Goal: Task Accomplishment & Management: Manage account settings

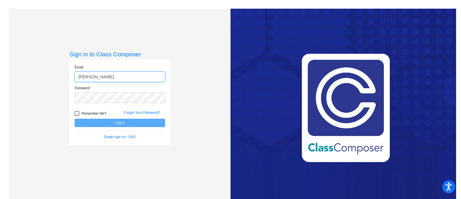
type input "[EMAIL_ADDRESS][DOMAIN_NAME]"
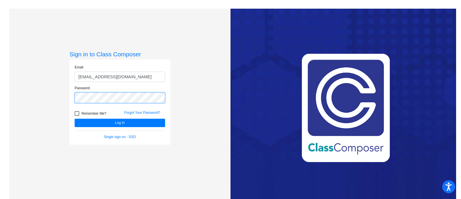
click at [75, 118] on button "Log In" at bounding box center [120, 122] width 91 height 8
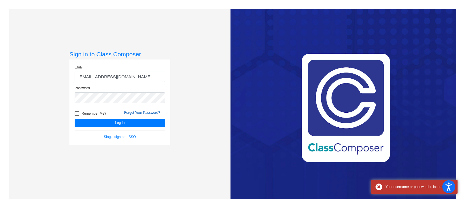
click at [134, 113] on link "Forgot Your Password?" at bounding box center [142, 112] width 36 height 4
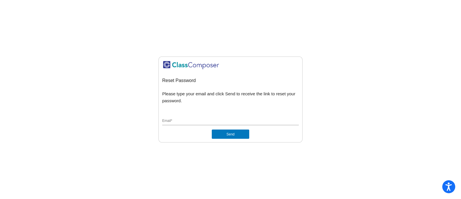
click at [196, 121] on input "Email *" at bounding box center [230, 120] width 137 height 5
type input "[EMAIL_ADDRESS][DOMAIN_NAME]"
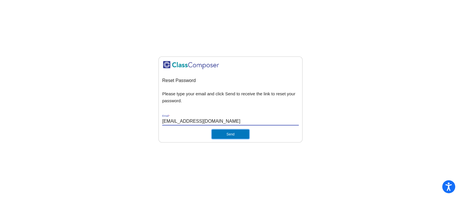
click at [225, 135] on button "Send" at bounding box center [230, 133] width 37 height 9
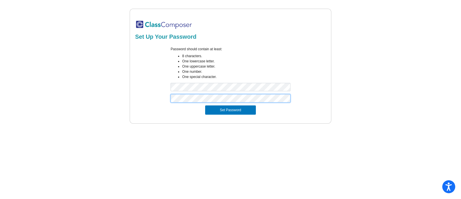
click at [205, 105] on button "Set Password" at bounding box center [230, 109] width 51 height 9
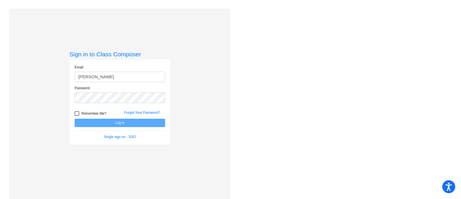
type input "[EMAIL_ADDRESS][DOMAIN_NAME]"
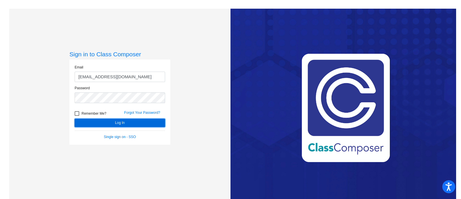
click at [123, 123] on button "Log In" at bounding box center [120, 122] width 91 height 8
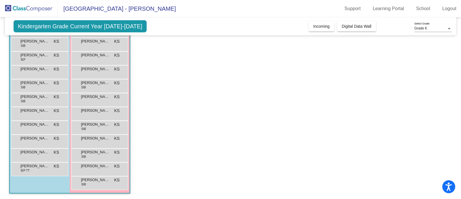
scroll to position [33, 0]
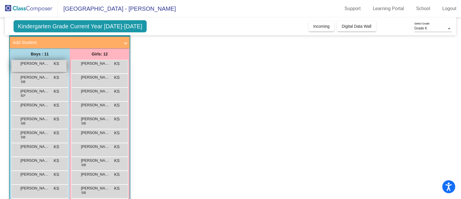
click at [44, 65] on span "[PERSON_NAME]" at bounding box center [34, 64] width 29 height 6
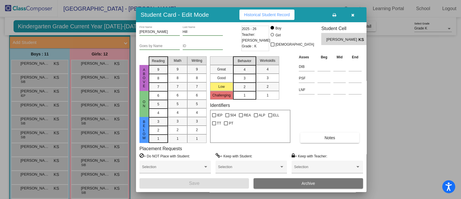
click at [354, 13] on icon "button" at bounding box center [352, 15] width 3 height 4
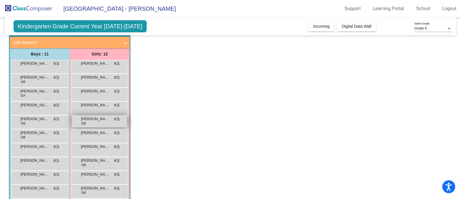
scroll to position [69, 0]
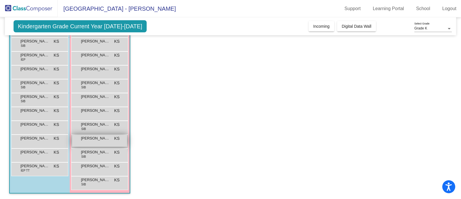
click at [98, 140] on span "[PERSON_NAME]" at bounding box center [95, 138] width 29 height 6
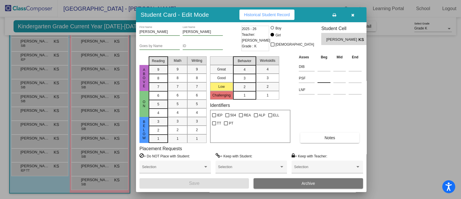
click at [320, 80] on input at bounding box center [324, 78] width 13 height 9
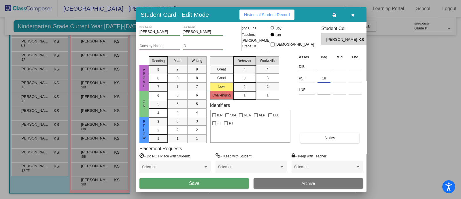
type input "18"
click at [325, 93] on input at bounding box center [324, 89] width 13 height 9
type input "30"
click at [222, 180] on button "Save" at bounding box center [195, 183] width 110 height 10
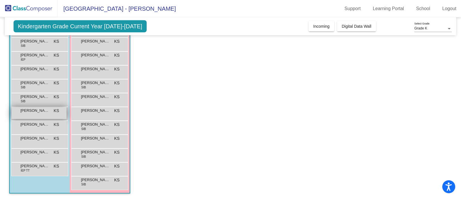
click at [48, 113] on div "[PERSON_NAME] KS lock do_not_disturb_alt" at bounding box center [39, 113] width 55 height 12
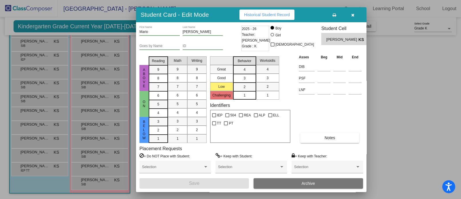
click at [316, 78] on td "PSF" at bounding box center [306, 77] width 19 height 12
click at [322, 79] on input at bounding box center [324, 78] width 13 height 9
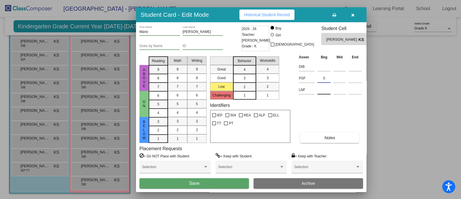
type input "0"
click at [328, 90] on input at bounding box center [324, 89] width 13 height 9
type input "4"
click at [200, 183] on button "Save" at bounding box center [195, 183] width 110 height 10
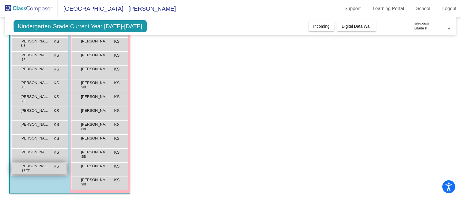
click at [36, 164] on span "[PERSON_NAME]" at bounding box center [34, 166] width 29 height 6
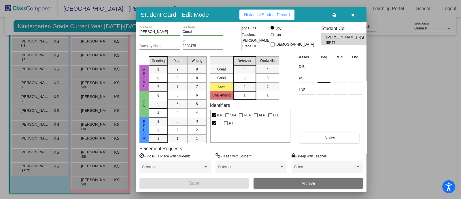
click at [326, 80] on input at bounding box center [324, 78] width 13 height 9
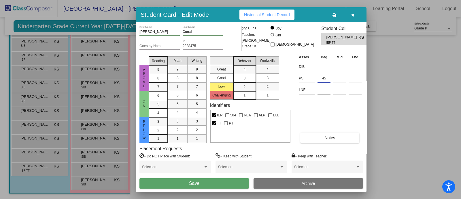
type input "45"
click at [324, 93] on input at bounding box center [324, 89] width 13 height 9
type input "17"
click at [213, 183] on button "Save" at bounding box center [195, 183] width 110 height 10
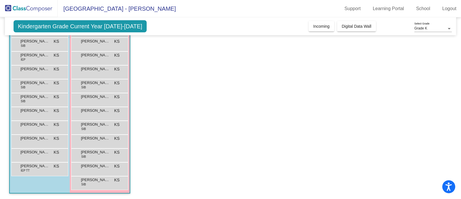
scroll to position [33, 0]
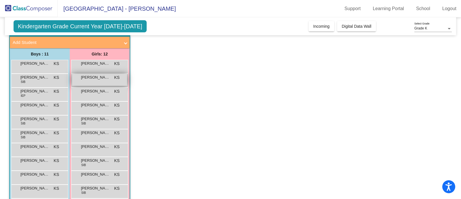
click at [101, 77] on span "[PERSON_NAME]" at bounding box center [95, 77] width 29 height 6
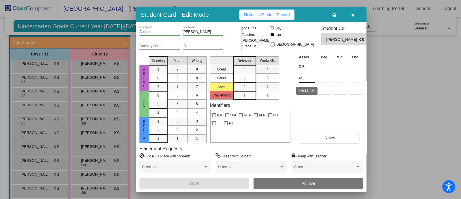
drag, startPoint x: 314, startPoint y: 77, endPoint x: 317, endPoint y: 79, distance: 3.3
click at [314, 77] on input "PSF" at bounding box center [307, 78] width 16 height 9
click at [322, 80] on input at bounding box center [324, 78] width 13 height 9
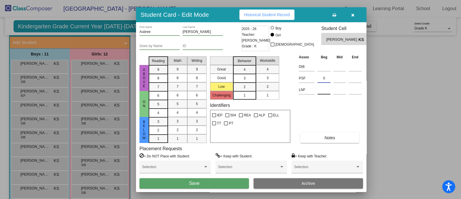
type input "0"
click at [322, 91] on input at bounding box center [324, 89] width 13 height 9
type input "1"
click at [223, 178] on button "Save" at bounding box center [195, 183] width 110 height 10
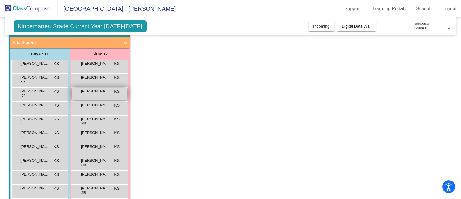
click at [102, 93] on span "[PERSON_NAME]" at bounding box center [95, 91] width 29 height 6
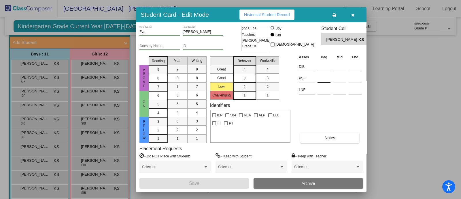
click at [318, 78] on input at bounding box center [324, 78] width 13 height 9
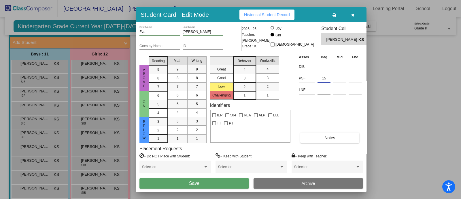
type input "15"
click at [321, 93] on input at bounding box center [324, 89] width 13 height 9
type input "28"
click at [192, 182] on span "Save" at bounding box center [194, 182] width 10 height 5
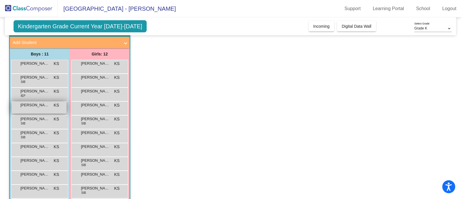
click at [37, 103] on span "[PERSON_NAME]" at bounding box center [34, 105] width 29 height 6
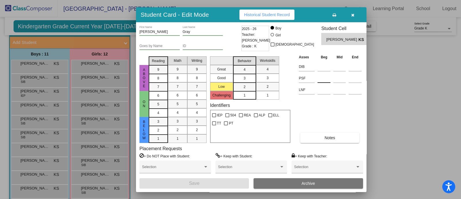
click at [326, 78] on input at bounding box center [324, 78] width 13 height 9
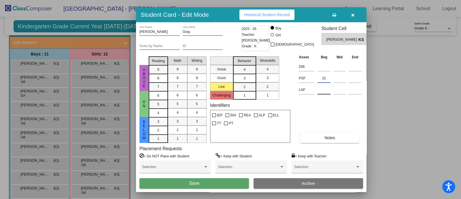
type input "31"
click at [326, 92] on input at bounding box center [324, 89] width 13 height 9
type input "54"
click at [196, 183] on span "Save" at bounding box center [194, 182] width 10 height 5
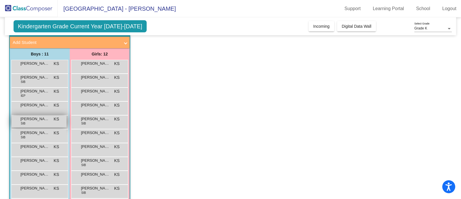
click at [41, 117] on span "[PERSON_NAME]" at bounding box center [34, 119] width 29 height 6
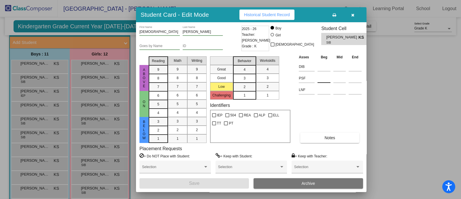
click at [321, 80] on input at bounding box center [324, 78] width 13 height 9
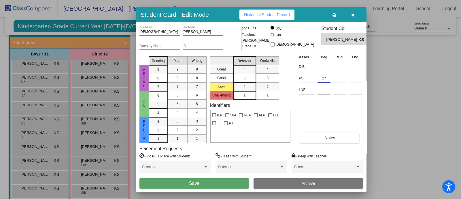
type input "27"
click at [323, 89] on input at bounding box center [324, 89] width 13 height 9
type input "33"
click at [214, 183] on button "Save" at bounding box center [195, 183] width 110 height 10
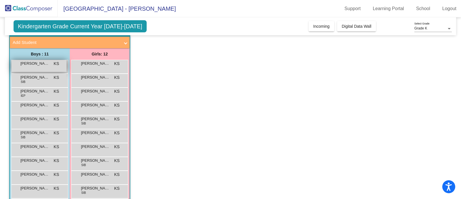
click at [34, 61] on span "[PERSON_NAME]" at bounding box center [34, 64] width 29 height 6
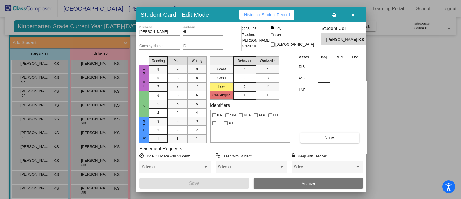
click at [323, 76] on input at bounding box center [324, 78] width 13 height 9
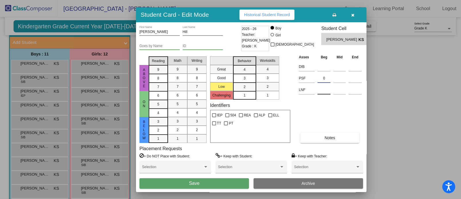
type input "0"
click at [325, 90] on input at bounding box center [324, 89] width 13 height 9
type input "0"
click at [197, 178] on button "Save" at bounding box center [195, 183] width 110 height 10
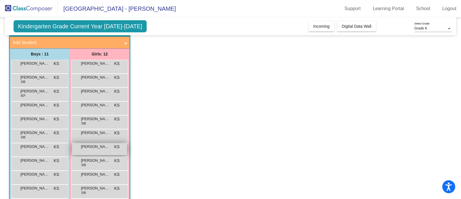
click at [101, 150] on div "[PERSON_NAME] KS lock do_not_disturb_alt" at bounding box center [99, 149] width 55 height 12
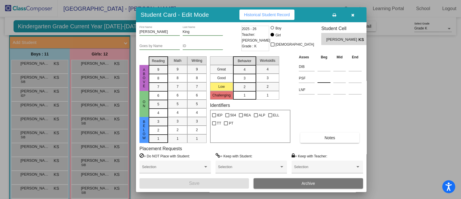
click at [327, 78] on input at bounding box center [324, 78] width 13 height 9
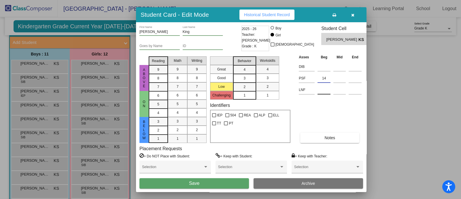
type input "14"
click at [323, 92] on input at bounding box center [324, 89] width 13 height 9
type input "26"
click at [195, 182] on span "Save" at bounding box center [194, 182] width 10 height 5
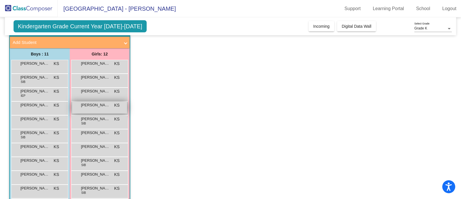
click at [108, 108] on div "[PERSON_NAME] KS lock do_not_disturb_alt" at bounding box center [99, 107] width 55 height 12
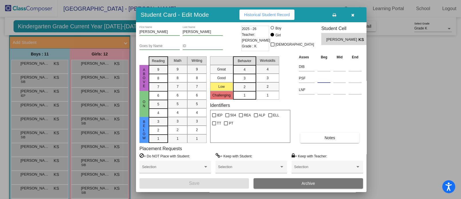
click at [325, 79] on input at bounding box center [324, 78] width 13 height 9
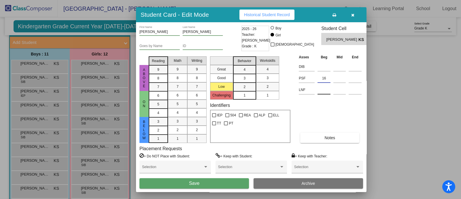
type input "16"
click at [322, 92] on input at bounding box center [324, 89] width 13 height 9
type input "26"
click at [197, 187] on button "Save" at bounding box center [195, 183] width 110 height 10
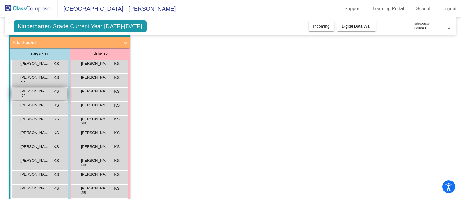
click at [46, 90] on span "[PERSON_NAME]" at bounding box center [34, 91] width 29 height 6
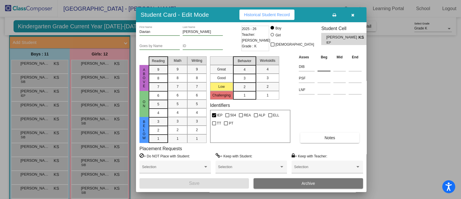
click at [327, 68] on input at bounding box center [324, 66] width 13 height 9
click at [326, 80] on input at bounding box center [324, 78] width 13 height 9
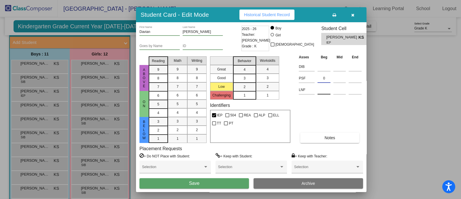
type input "0"
click at [323, 88] on input at bounding box center [324, 89] width 13 height 9
type input "5"
click at [200, 181] on button "Save" at bounding box center [195, 183] width 110 height 10
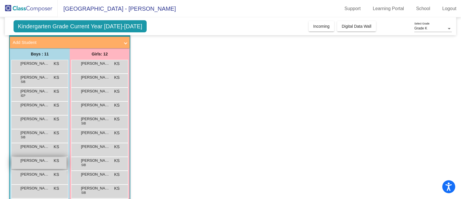
click at [43, 164] on div "[PERSON_NAME] KS lock do_not_disturb_alt" at bounding box center [39, 163] width 55 height 12
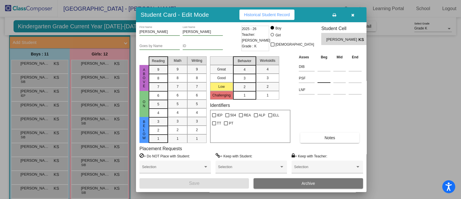
click at [327, 79] on input at bounding box center [324, 78] width 13 height 9
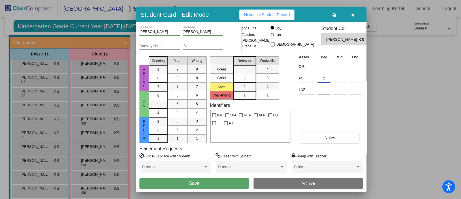
type input "2"
click at [323, 93] on input at bounding box center [324, 89] width 13 height 9
type input "23"
click at [281, 33] on div "Girl" at bounding box center [278, 35] width 6 height 5
click at [273, 37] on input "Girl" at bounding box center [273, 37] width 0 height 0
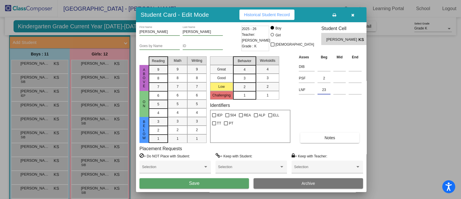
radio input "true"
click at [208, 183] on button "Save" at bounding box center [195, 183] width 110 height 10
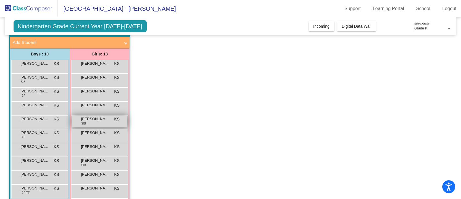
click at [84, 119] on span "[PERSON_NAME]" at bounding box center [95, 119] width 29 height 6
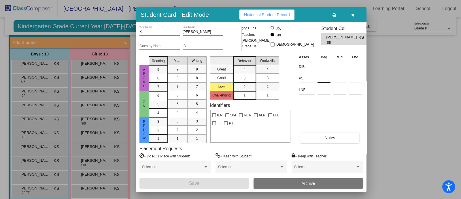
click at [327, 78] on input at bounding box center [324, 78] width 13 height 9
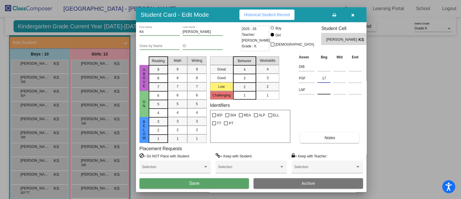
type input "17"
click at [324, 91] on input at bounding box center [324, 89] width 13 height 9
type input "20"
click at [215, 180] on button "Save" at bounding box center [195, 183] width 110 height 10
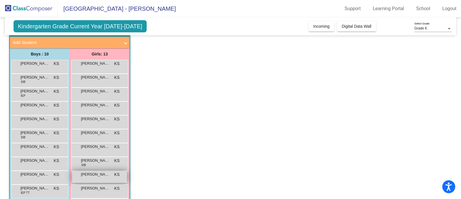
scroll to position [69, 0]
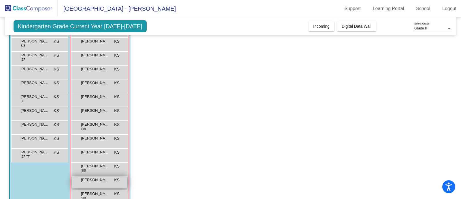
click at [102, 178] on span "[PERSON_NAME]" at bounding box center [95, 180] width 29 height 6
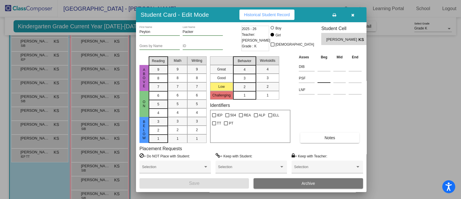
click at [328, 77] on input at bounding box center [324, 78] width 13 height 9
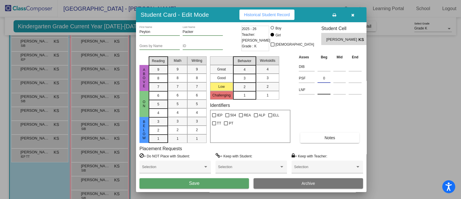
type input "0"
click at [324, 92] on input at bounding box center [324, 89] width 13 height 9
type input "36"
click at [201, 182] on button "Save" at bounding box center [195, 183] width 110 height 10
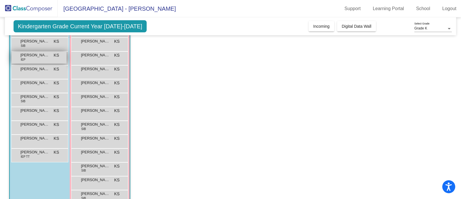
scroll to position [33, 0]
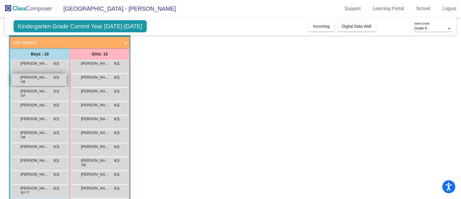
click at [42, 80] on span "[PERSON_NAME]" at bounding box center [34, 77] width 29 height 6
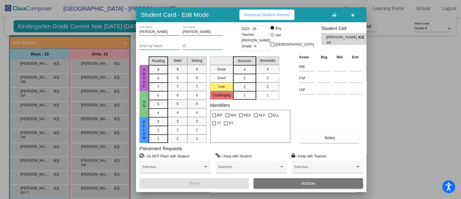
click at [153, 32] on input "[PERSON_NAME]" at bounding box center [160, 32] width 40 height 4
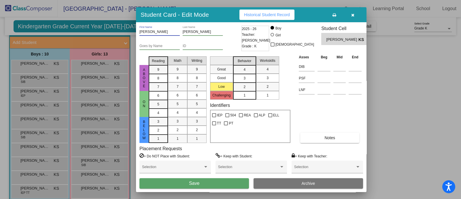
type input "[PERSON_NAME]"
click at [326, 80] on input at bounding box center [324, 78] width 13 height 9
type input "3"
type input "7"
click at [327, 93] on input at bounding box center [324, 89] width 13 height 9
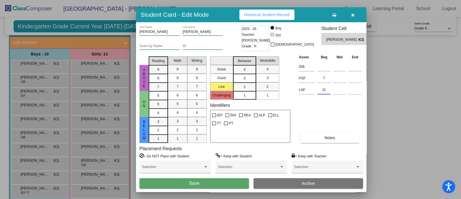
type input "31"
click at [202, 184] on button "Save" at bounding box center [195, 183] width 110 height 10
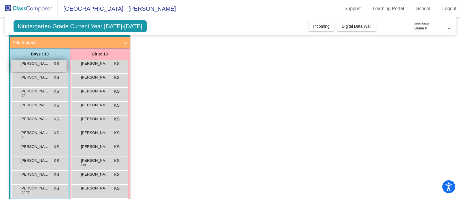
scroll to position [0, 0]
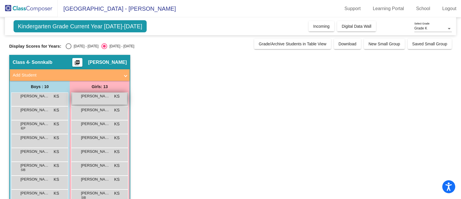
click at [103, 100] on div "[PERSON_NAME] KS lock do_not_disturb_alt" at bounding box center [99, 99] width 55 height 12
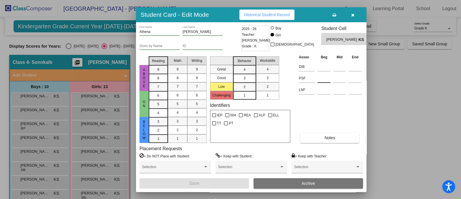
click at [322, 80] on input at bounding box center [324, 78] width 13 height 9
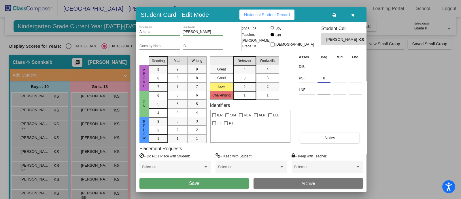
type input "0"
click at [325, 92] on input at bounding box center [324, 89] width 13 height 9
type input "0"
click at [202, 180] on button "Save" at bounding box center [195, 183] width 110 height 10
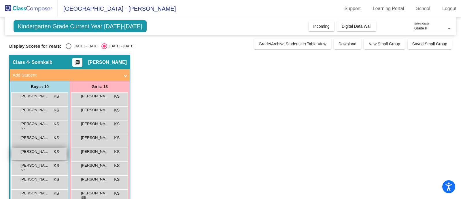
scroll to position [36, 0]
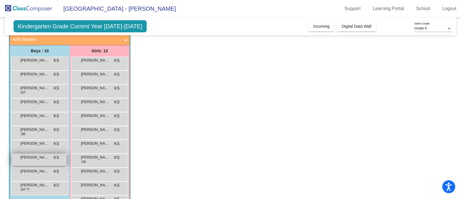
click at [44, 160] on div "[PERSON_NAME] KS lock do_not_disturb_alt" at bounding box center [39, 160] width 55 height 12
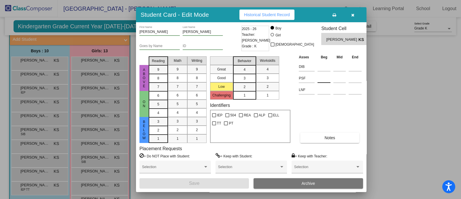
click at [327, 81] on input at bounding box center [324, 78] width 13 height 9
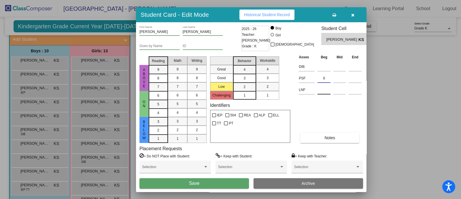
type input "6"
click at [329, 94] on input at bounding box center [324, 89] width 13 height 9
type input "22"
click at [205, 181] on button "Save" at bounding box center [195, 183] width 110 height 10
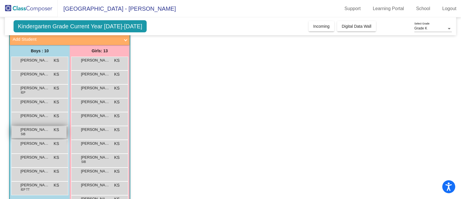
click at [32, 132] on div "[PERSON_NAME] [PERSON_NAME] SIB KS lock do_not_disturb_alt" at bounding box center [39, 132] width 55 height 12
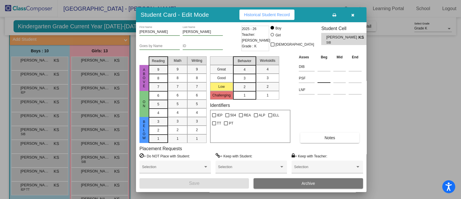
click at [324, 80] on input at bounding box center [324, 78] width 13 height 9
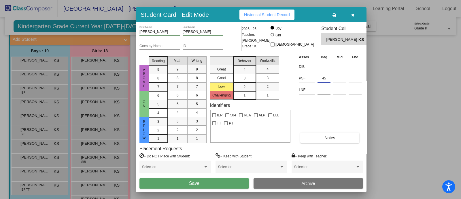
type input "45"
click at [327, 92] on input at bounding box center [324, 89] width 13 height 9
type input "31"
click at [203, 181] on button "Save" at bounding box center [195, 183] width 110 height 10
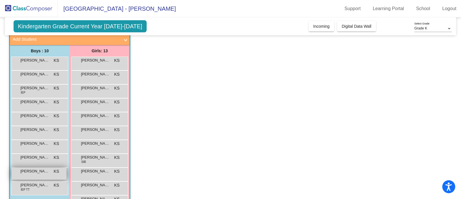
click at [33, 170] on span "[PERSON_NAME]" at bounding box center [34, 171] width 29 height 6
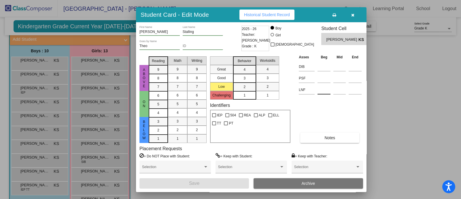
click at [324, 84] on div at bounding box center [324, 88] width 13 height 10
click at [322, 80] on input at bounding box center [324, 78] width 13 height 9
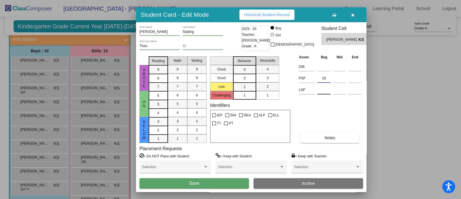
type input "26"
click at [320, 90] on input at bounding box center [324, 89] width 13 height 9
type input "27"
click at [189, 182] on span "Save" at bounding box center [194, 182] width 10 height 5
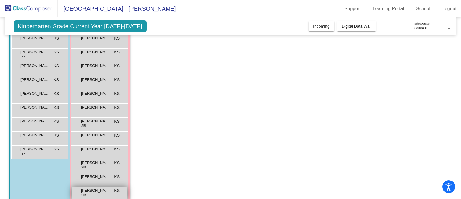
scroll to position [82, 0]
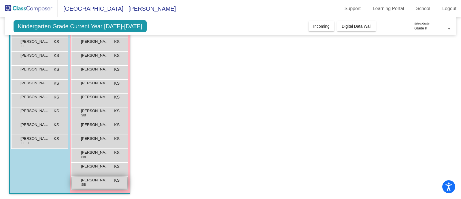
click at [100, 180] on span "[PERSON_NAME]" at bounding box center [95, 180] width 29 height 6
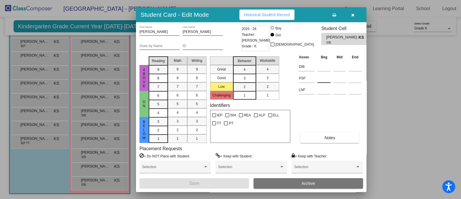
click at [324, 79] on input at bounding box center [324, 78] width 13 height 9
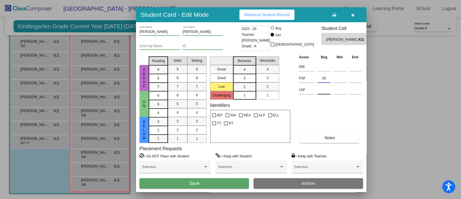
type input "26"
click at [325, 91] on input at bounding box center [324, 89] width 13 height 9
type input "27"
click at [197, 186] on button "Save" at bounding box center [195, 183] width 110 height 10
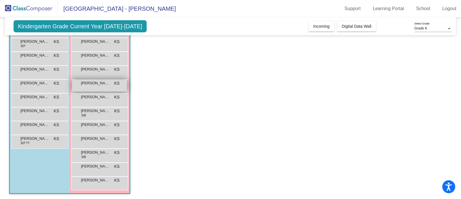
click at [99, 85] on span "[PERSON_NAME]" at bounding box center [95, 83] width 29 height 6
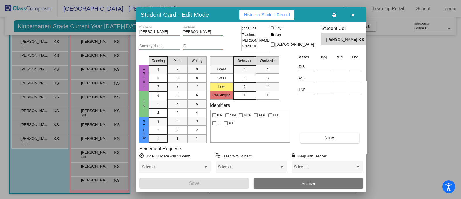
click at [325, 84] on div at bounding box center [324, 88] width 13 height 10
click at [324, 80] on input at bounding box center [324, 78] width 13 height 9
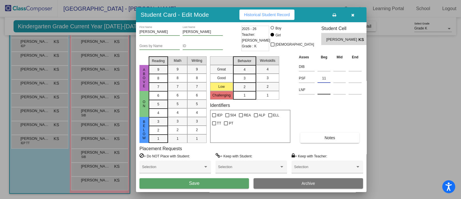
type input "11"
click at [321, 93] on input at bounding box center [324, 89] width 13 height 9
type input "28"
click at [199, 185] on span "Save" at bounding box center [194, 182] width 10 height 5
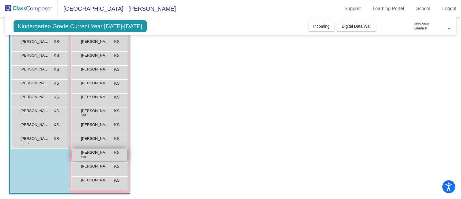
click at [98, 157] on div "[PERSON_NAME] SIB KS lock do_not_disturb_alt" at bounding box center [99, 155] width 55 height 12
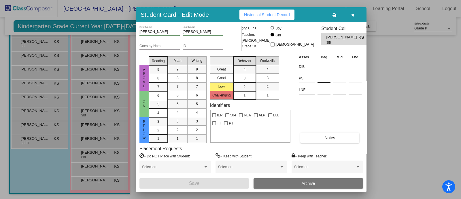
click at [325, 82] on input at bounding box center [324, 78] width 13 height 9
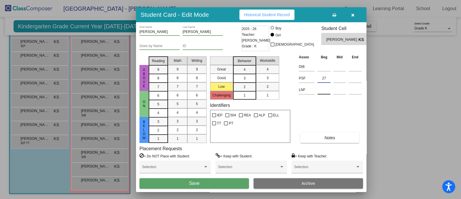
type input "27"
click at [325, 89] on input at bounding box center [324, 89] width 13 height 9
type input "38"
click at [200, 184] on button "Save" at bounding box center [195, 183] width 110 height 10
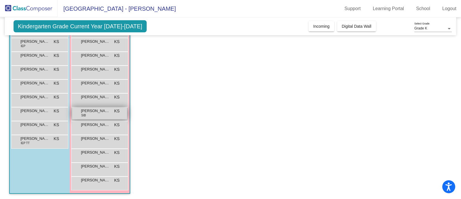
click at [105, 116] on div "[PERSON_NAME] SIB KS lock do_not_disturb_alt" at bounding box center [99, 113] width 55 height 12
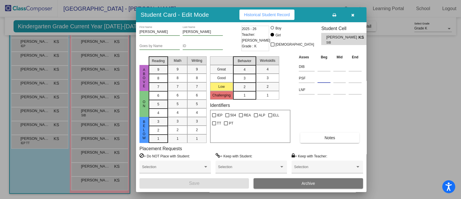
click at [324, 80] on input at bounding box center [324, 78] width 13 height 9
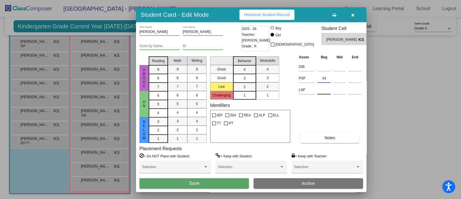
type input "34"
click at [323, 94] on input at bounding box center [324, 89] width 13 height 9
type input "4"
type input "5"
click at [213, 179] on button "Save" at bounding box center [195, 183] width 110 height 10
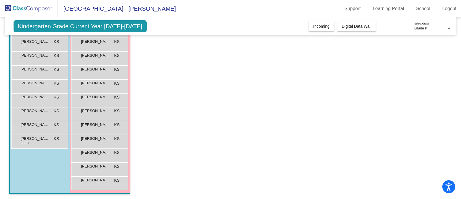
scroll to position [0, 0]
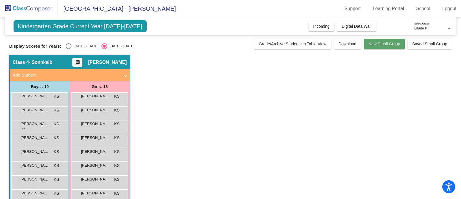
click at [387, 42] on span "New Small Group" at bounding box center [385, 44] width 32 height 5
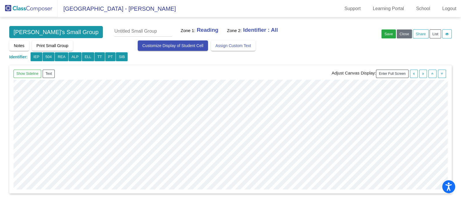
scroll to position [0, 44]
click at [402, 32] on button "Close" at bounding box center [404, 33] width 15 height 9
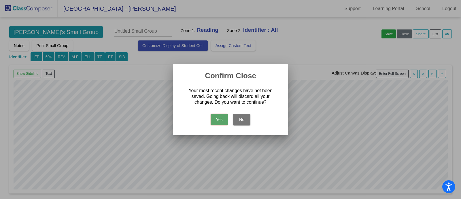
click at [220, 120] on button "Yes" at bounding box center [219, 120] width 17 height 12
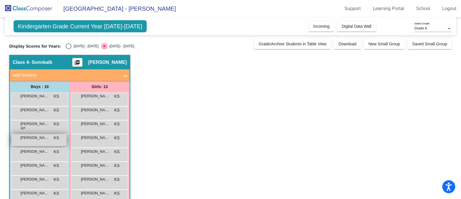
click at [43, 141] on div "[PERSON_NAME] KS lock do_not_disturb_alt" at bounding box center [39, 140] width 55 height 12
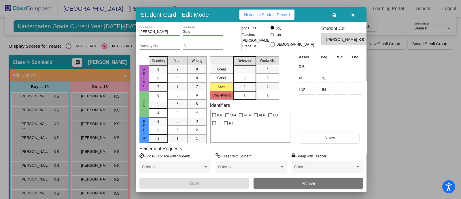
click at [160, 46] on input "Goes by Name" at bounding box center [160, 46] width 40 height 4
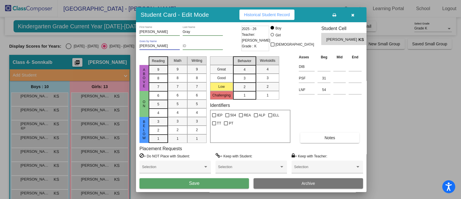
type input "[PERSON_NAME]"
click at [199, 184] on span "Save" at bounding box center [194, 182] width 10 height 5
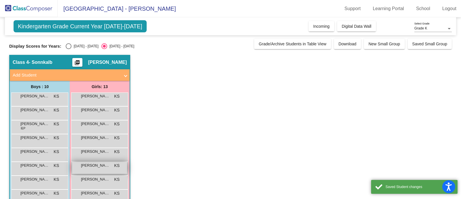
scroll to position [36, 0]
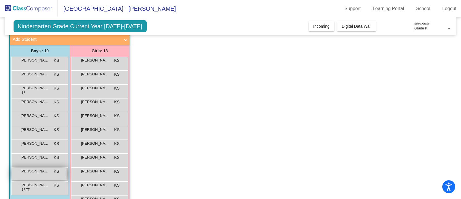
click at [36, 170] on span "[PERSON_NAME]" at bounding box center [34, 171] width 29 height 6
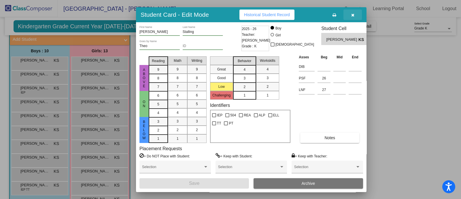
click at [354, 11] on button "button" at bounding box center [353, 15] width 18 height 10
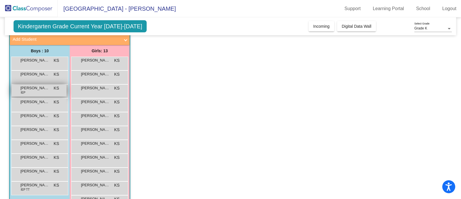
scroll to position [72, 0]
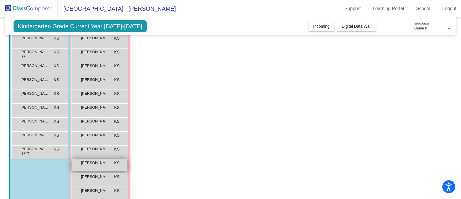
click at [93, 164] on span "[PERSON_NAME]" at bounding box center [95, 163] width 29 height 6
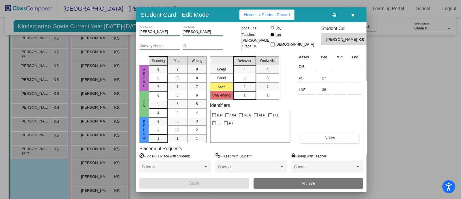
click at [165, 43] on div "Goes by Name" at bounding box center [160, 45] width 40 height 10
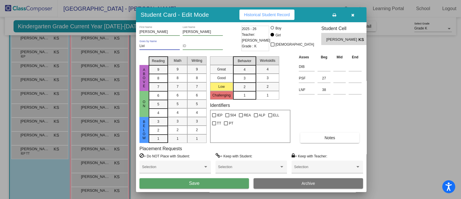
type input "Livi"
click at [194, 179] on button "Save" at bounding box center [195, 183] width 110 height 10
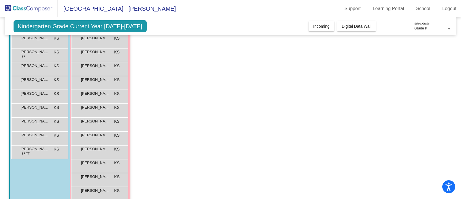
scroll to position [0, 0]
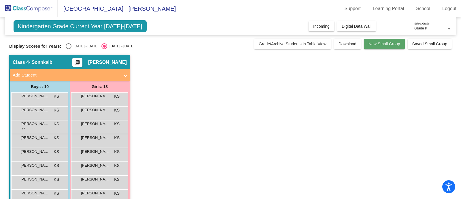
click at [377, 45] on span "New Small Group" at bounding box center [385, 44] width 32 height 5
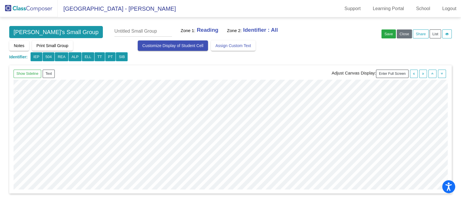
click at [173, 45] on span "Customize Display of Student Cell" at bounding box center [172, 45] width 61 height 5
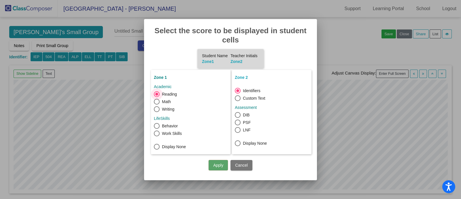
click at [238, 122] on div at bounding box center [238, 122] width 6 height 6
click at [238, 125] on input "PSF" at bounding box center [238, 125] width 0 height 0
radio input "false"
click at [238, 128] on div at bounding box center [238, 130] width 6 height 6
click at [238, 133] on input "LNF" at bounding box center [238, 133] width 0 height 0
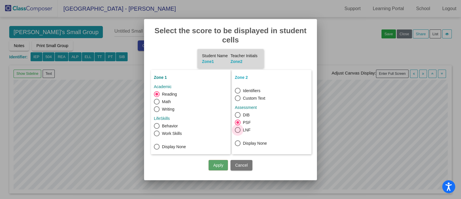
radio input "false"
radio input "true"
click at [243, 163] on button "Cancel" at bounding box center [242, 165] width 22 height 10
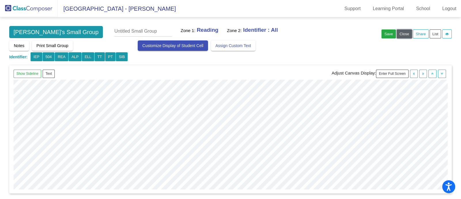
click at [404, 33] on button "Close" at bounding box center [404, 33] width 15 height 9
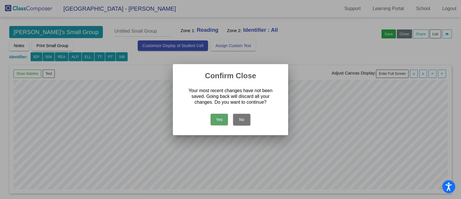
click at [215, 119] on button "Yes" at bounding box center [219, 120] width 17 height 12
